Goal: Transaction & Acquisition: Purchase product/service

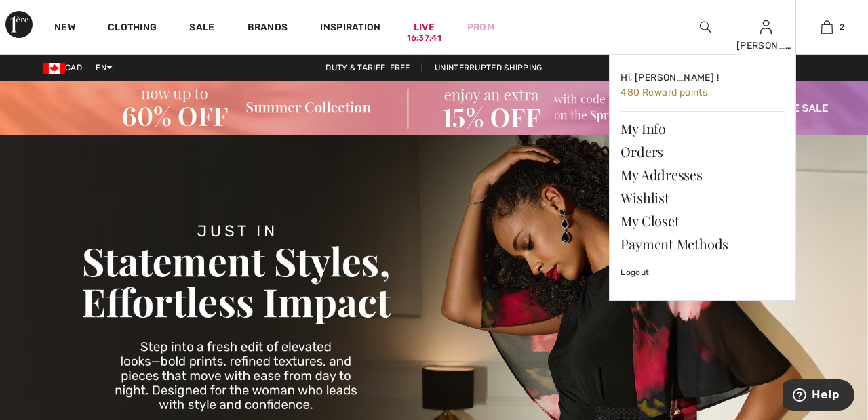
click at [774, 46] on div "[PERSON_NAME]" at bounding box center [766, 46] width 60 height 14
click at [662, 193] on link "Wishlist" at bounding box center [702, 197] width 164 height 23
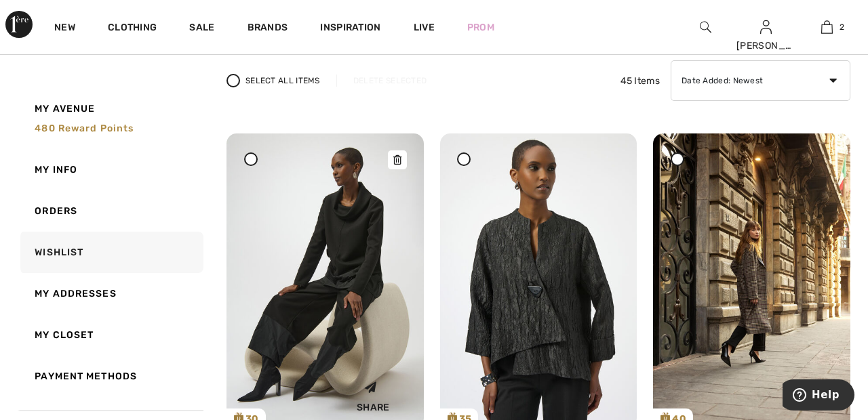
click at [348, 264] on img at bounding box center [324, 281] width 197 height 295
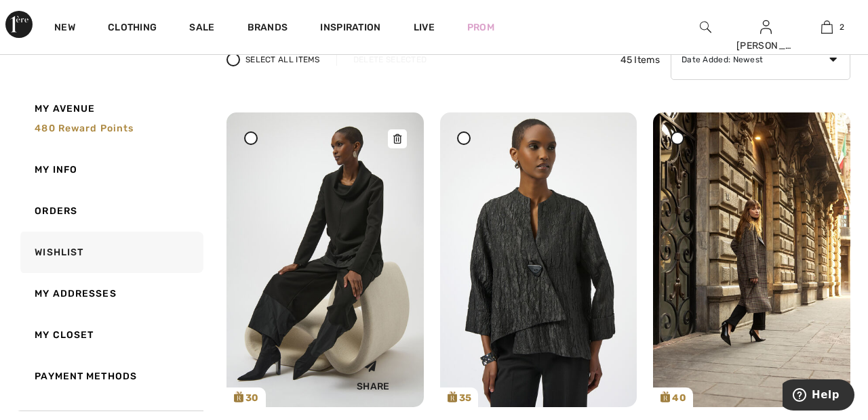
scroll to position [170, 0]
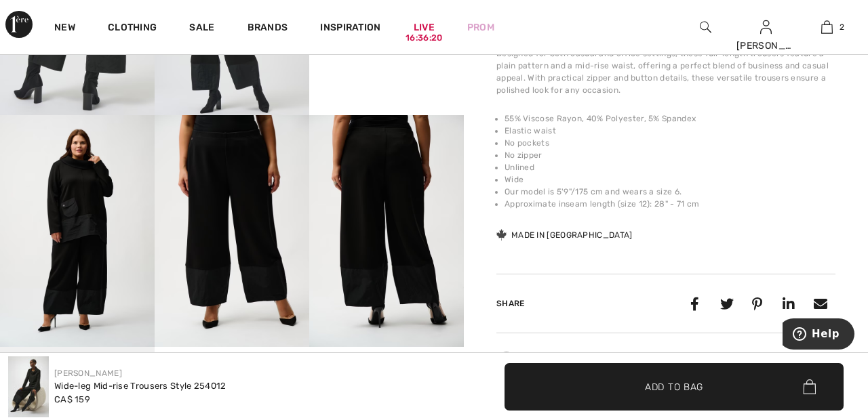
scroll to position [603, 0]
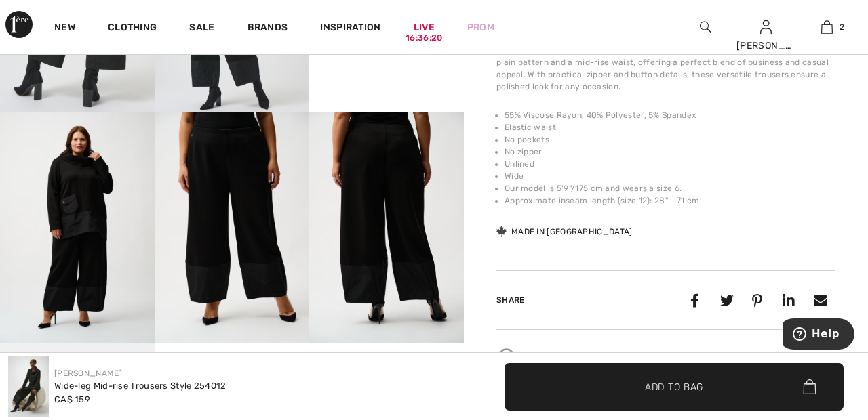
click at [391, 171] on img at bounding box center [386, 228] width 155 height 232
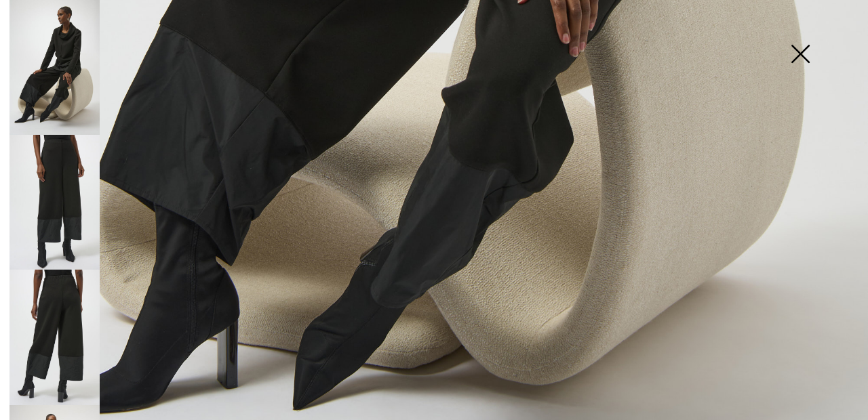
scroll to position [815, 0]
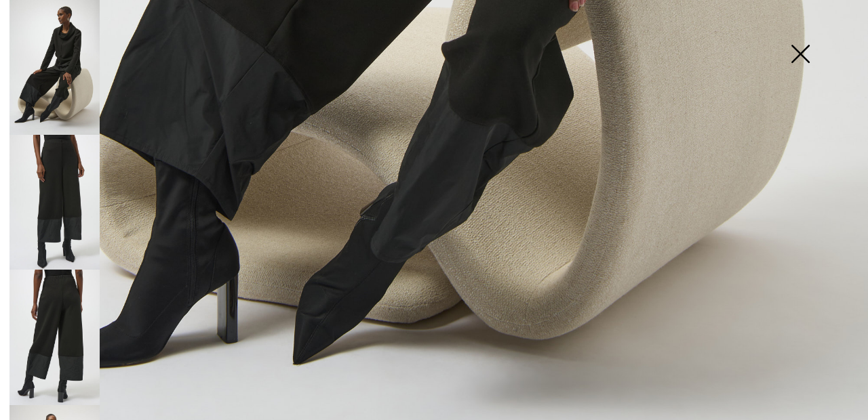
click at [70, 193] on img at bounding box center [54, 202] width 90 height 135
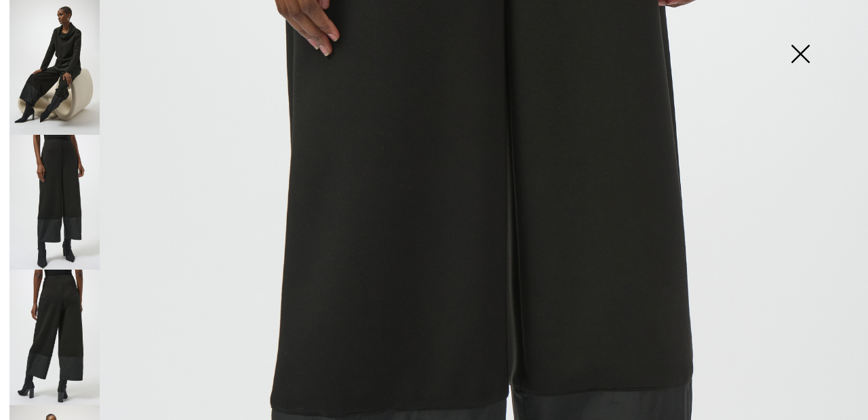
scroll to position [412, 0]
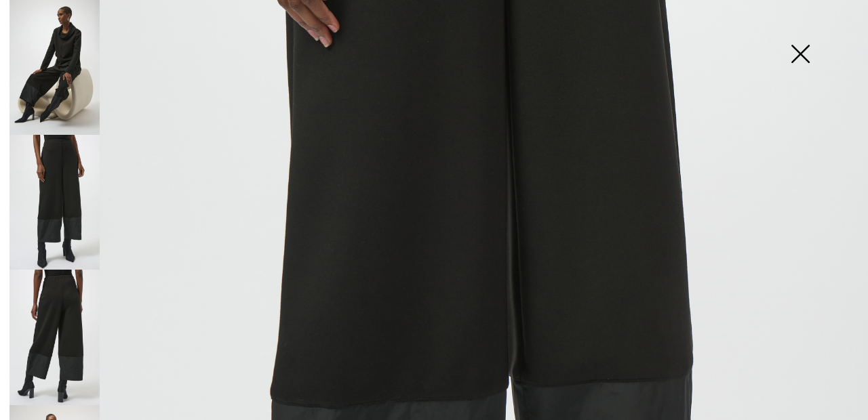
click at [71, 344] on img at bounding box center [54, 337] width 90 height 135
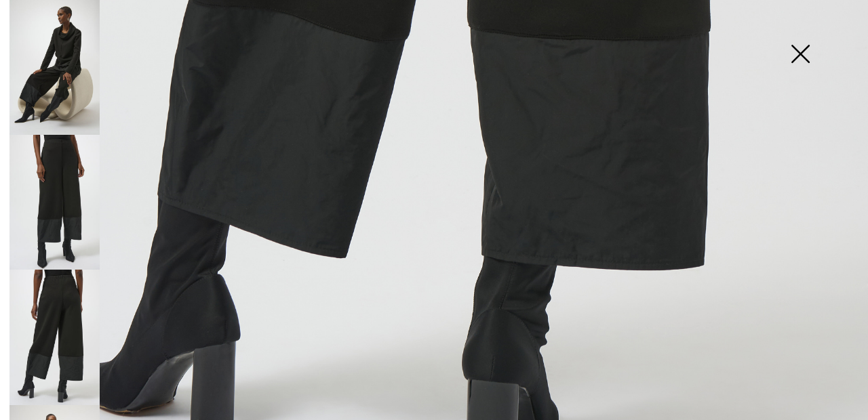
scroll to position [815, 0]
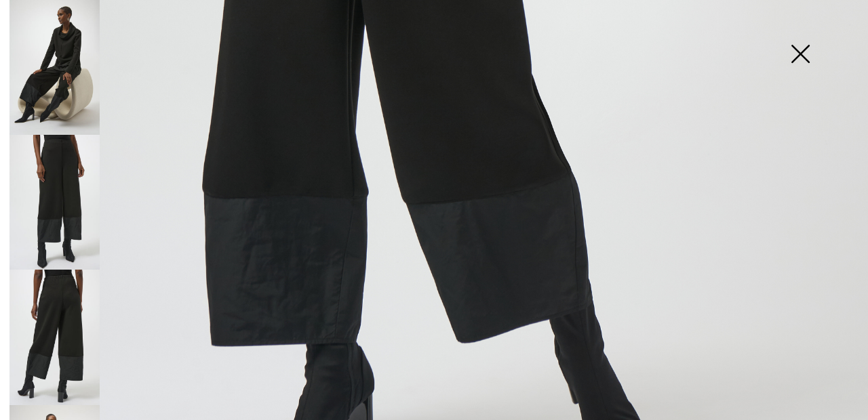
scroll to position [787, 0]
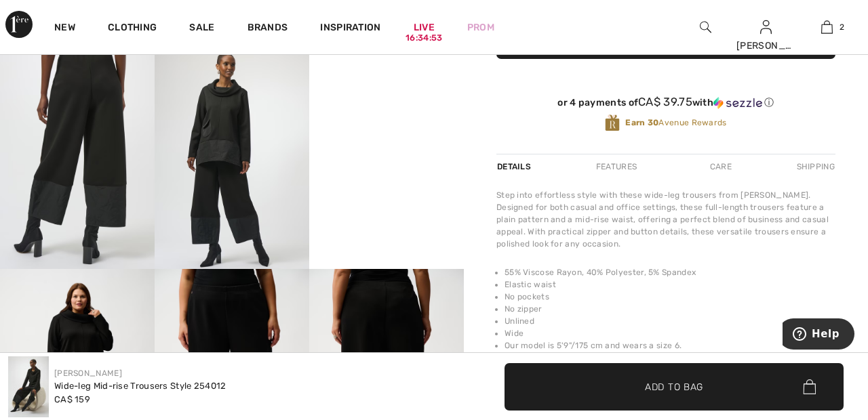
scroll to position [439, 0]
